Goal: Check status: Check status

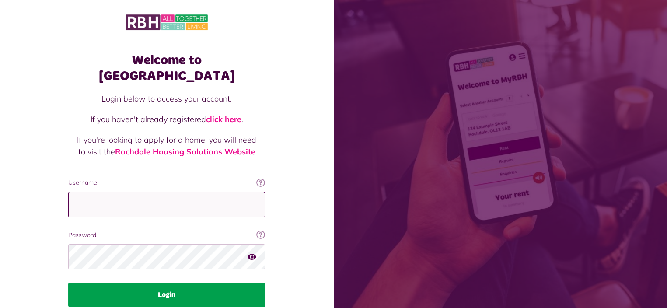
type input "**********"
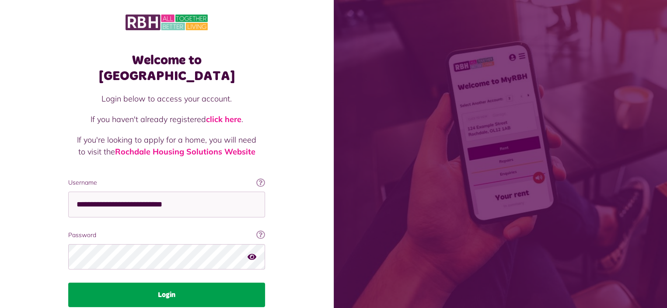
click at [165, 283] on button "Login" at bounding box center [166, 295] width 197 height 25
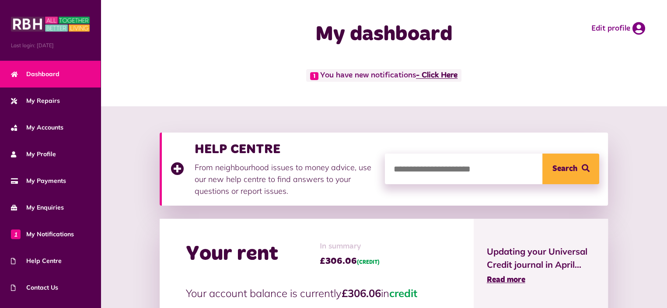
click at [446, 77] on link "- Click Here" at bounding box center [437, 76] width 42 height 8
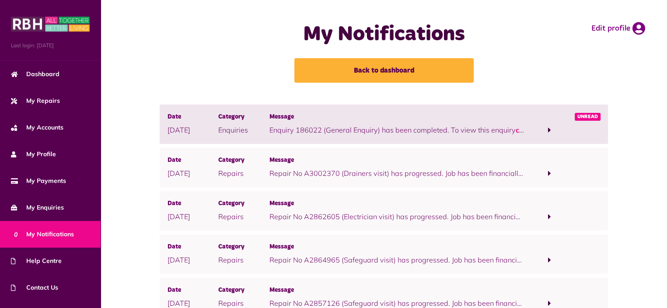
click at [306, 174] on p "Repair No A3002370 (Drainers visit) has progressed. Job has been financially co…" at bounding box center [396, 173] width 255 height 11
click at [550, 174] on span at bounding box center [549, 173] width 3 height 8
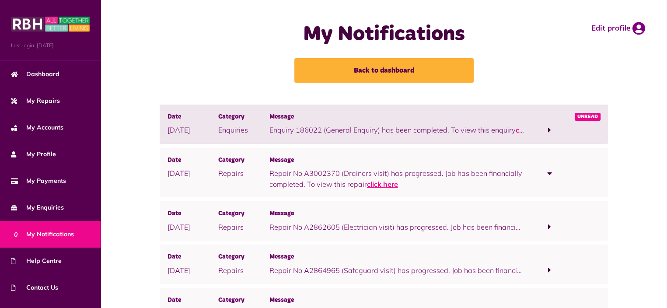
click at [376, 186] on link "click here" at bounding box center [382, 184] width 31 height 9
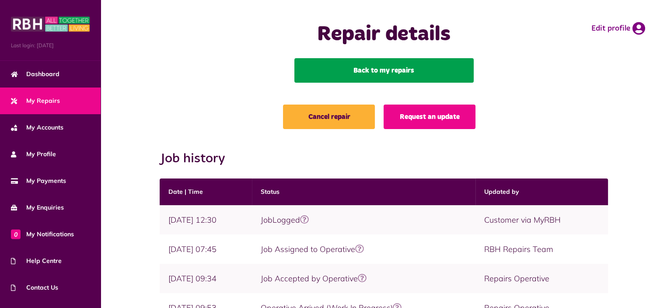
click at [393, 73] on link "Back to my repairs" at bounding box center [384, 70] width 179 height 25
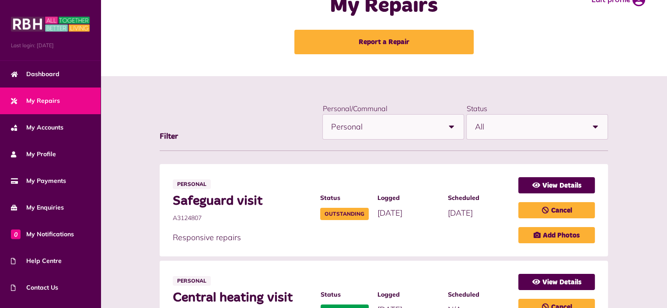
scroll to position [44, 0]
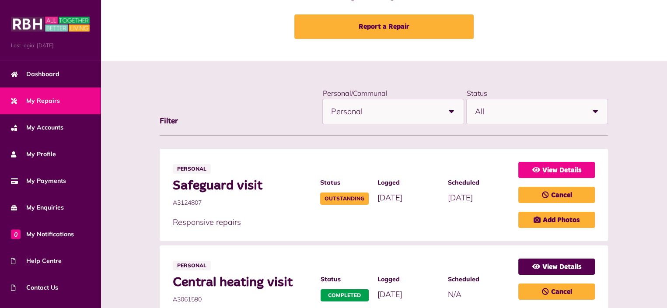
click at [565, 169] on link "View Details" at bounding box center [557, 170] width 77 height 16
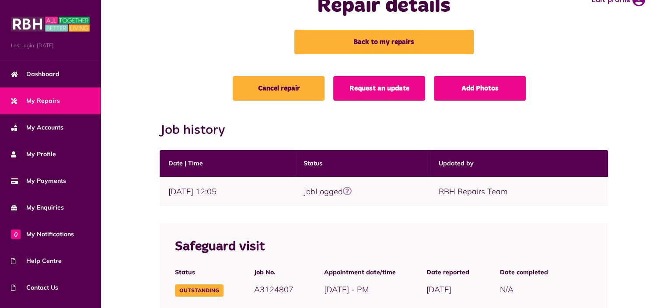
scroll to position [19, 0]
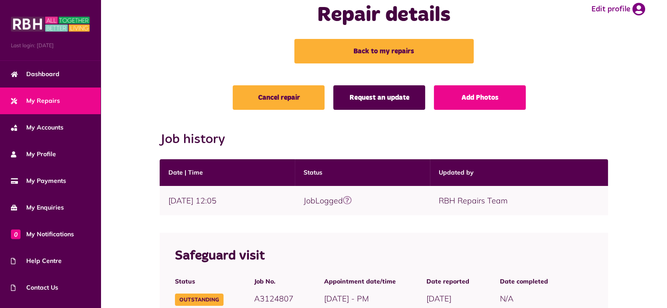
click at [381, 102] on link "Request an update" at bounding box center [380, 97] width 92 height 25
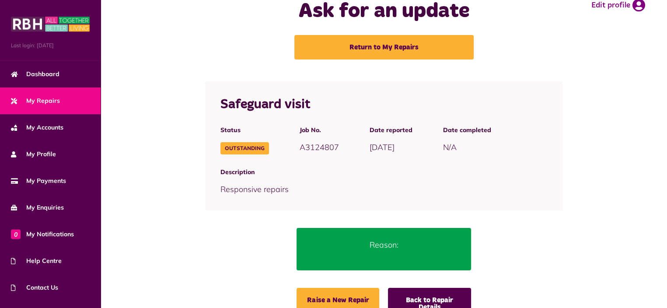
scroll to position [8, 0]
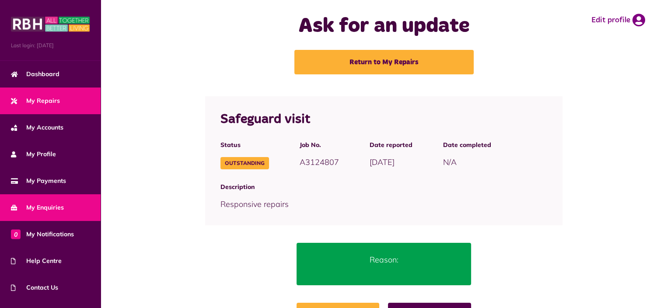
click at [47, 199] on link "My Enquiries" at bounding box center [50, 207] width 101 height 27
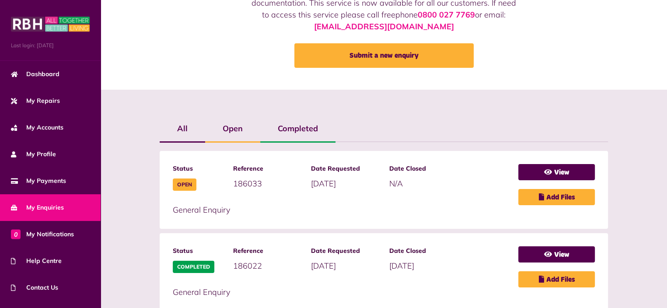
scroll to position [219, 0]
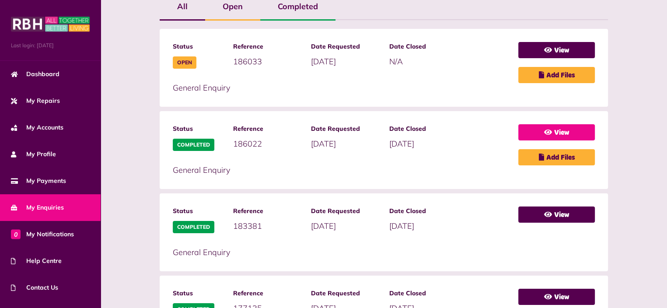
click at [561, 133] on link "View" at bounding box center [557, 132] width 77 height 16
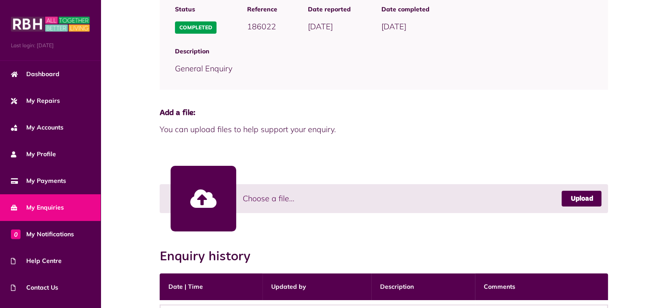
scroll to position [246, 0]
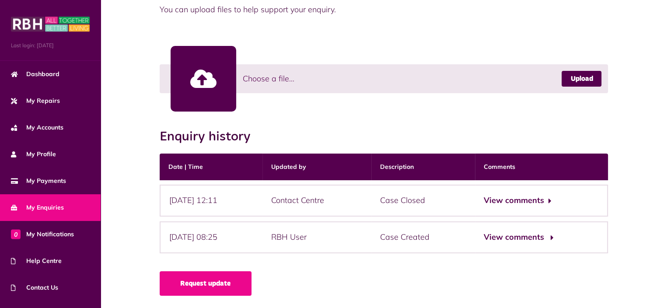
click at [538, 238] on button "View comments" at bounding box center [518, 237] width 68 height 13
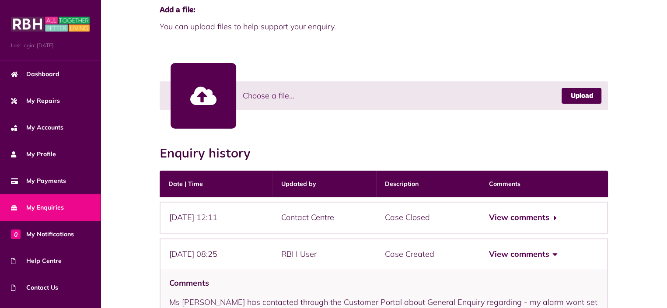
scroll to position [316, 0]
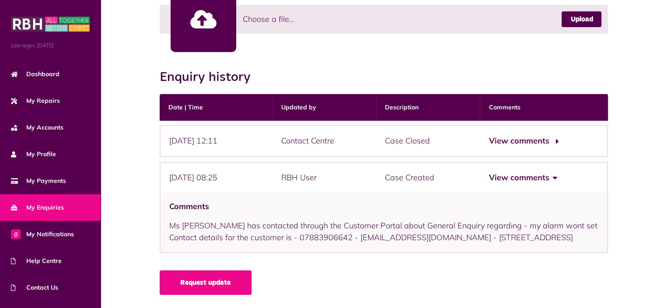
click at [547, 135] on button "View comments" at bounding box center [523, 141] width 68 height 13
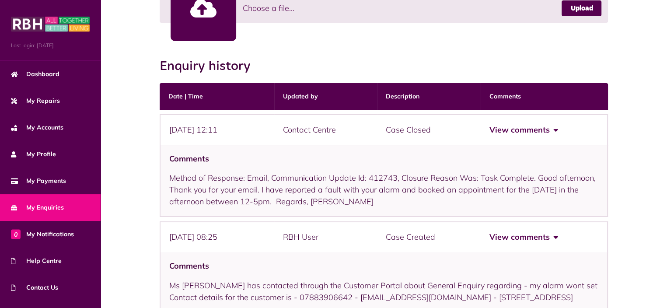
click at [33, 201] on link "My Enquiries" at bounding box center [50, 207] width 101 height 27
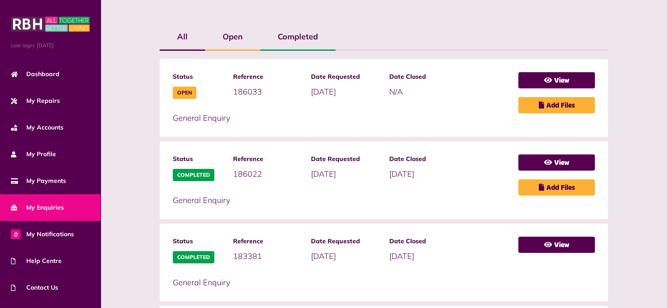
scroll to position [219, 0]
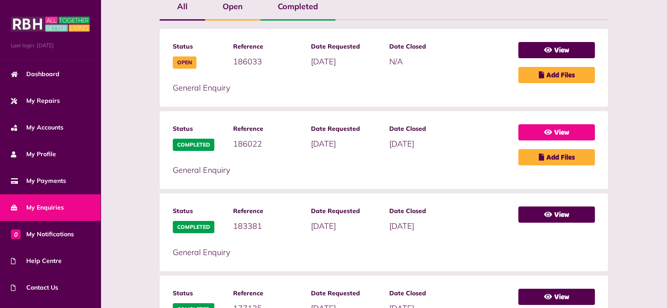
click at [573, 126] on link "View" at bounding box center [557, 132] width 77 height 16
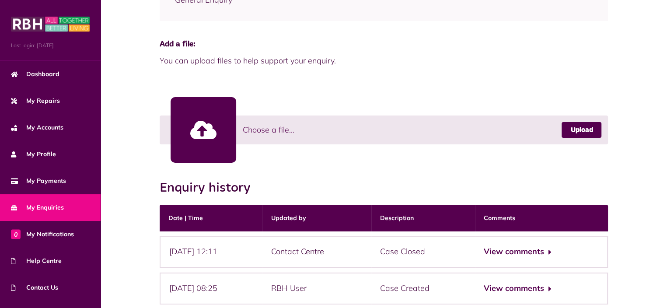
scroll to position [246, 0]
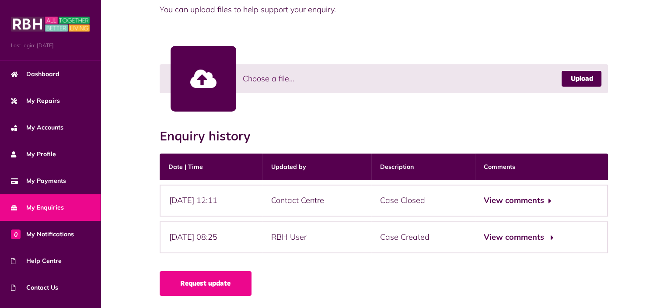
click at [538, 234] on button "View comments" at bounding box center [518, 237] width 68 height 13
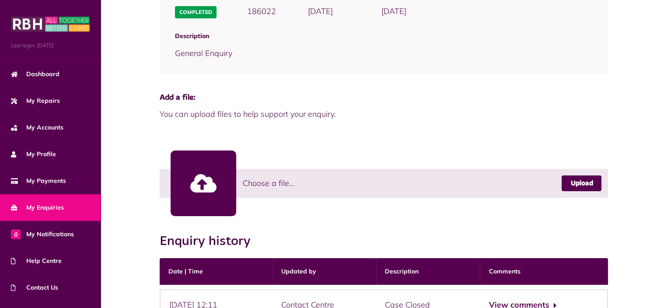
scroll to position [0, 0]
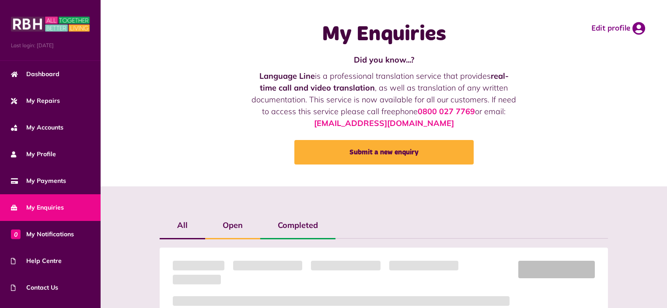
scroll to position [219, 0]
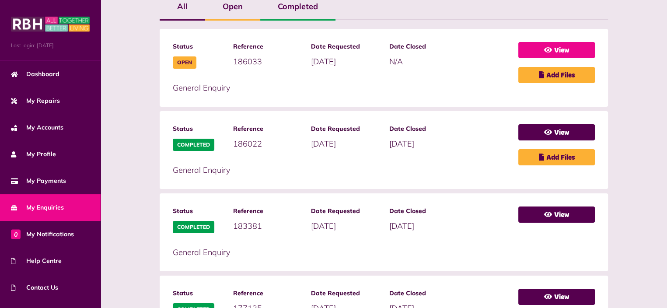
click at [572, 49] on link "View" at bounding box center [557, 50] width 77 height 16
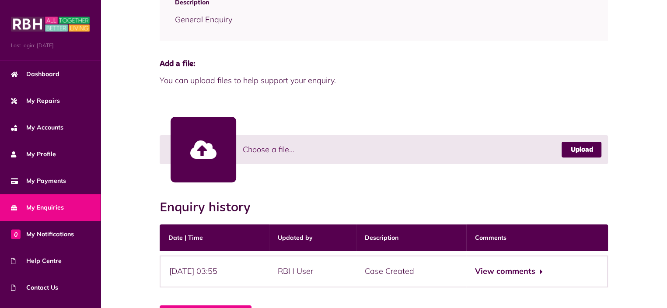
scroll to position [210, 0]
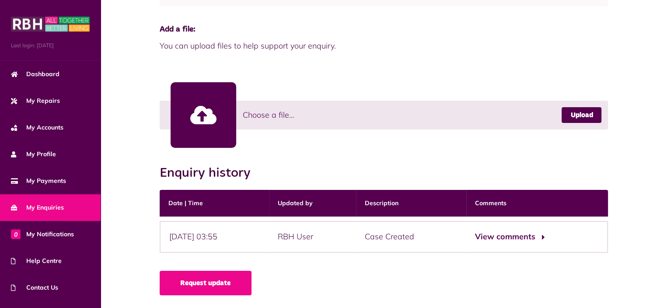
click at [533, 238] on button "View comments" at bounding box center [509, 237] width 68 height 13
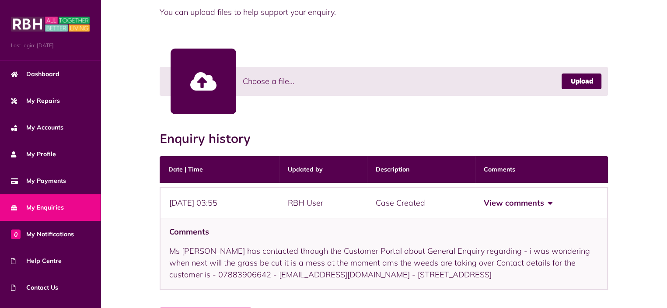
scroll to position [280, 0]
